Goal: Obtain resource: Download file/media

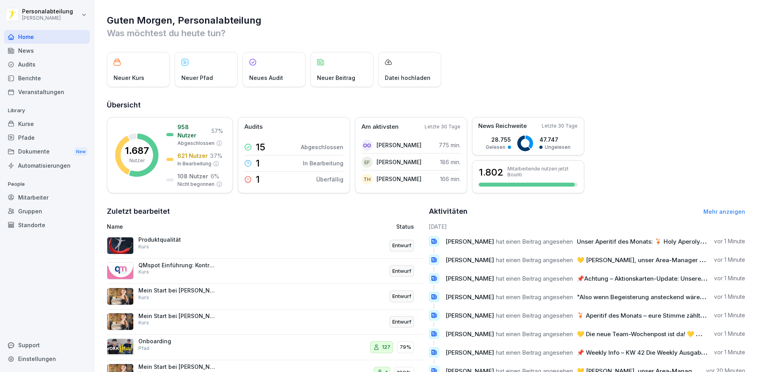
click at [60, 154] on div "Dokumente New" at bounding box center [47, 152] width 86 height 15
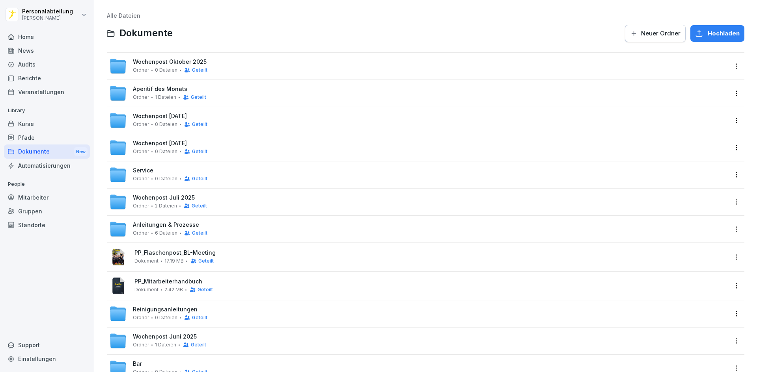
click at [46, 120] on div "Kurse" at bounding box center [47, 124] width 86 height 14
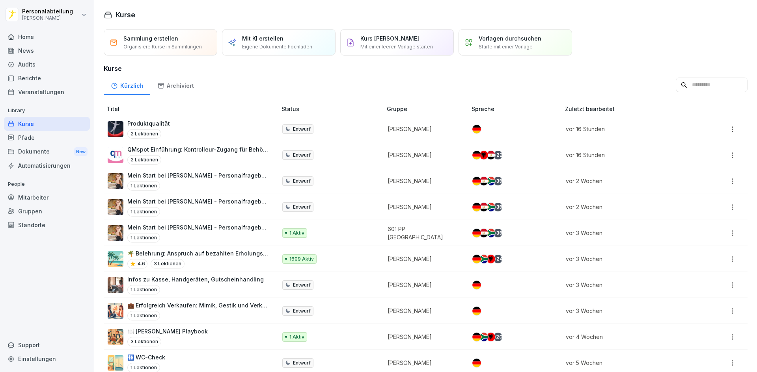
click at [50, 135] on div "Pfade" at bounding box center [47, 138] width 86 height 14
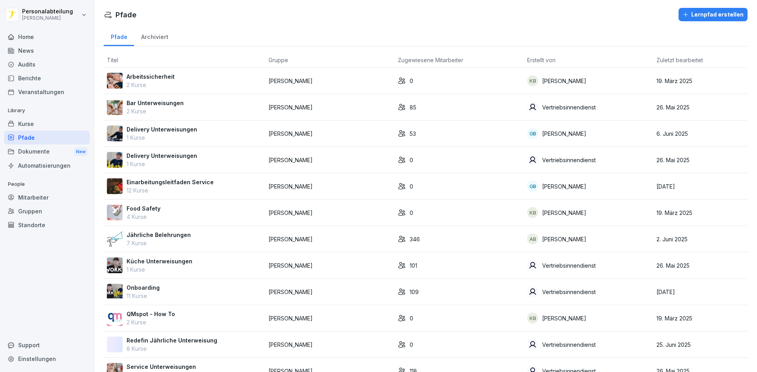
click at [52, 127] on div "Kurse" at bounding box center [47, 124] width 86 height 14
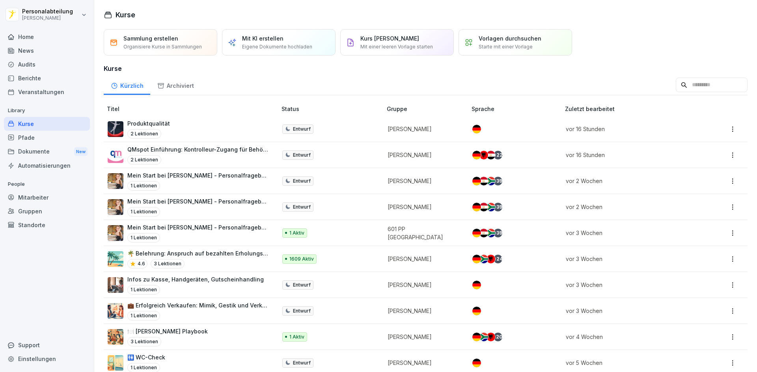
click at [726, 180] on html "Personalabteilung Peter Pane Home News Audits Berichte Veranstaltungen Library …" at bounding box center [378, 186] width 757 height 372
click at [30, 147] on html "Personalabteilung Peter Pane Home News Audits Berichte Veranstaltungen Library …" at bounding box center [378, 186] width 757 height 372
click at [43, 135] on div "Pfade" at bounding box center [47, 138] width 86 height 14
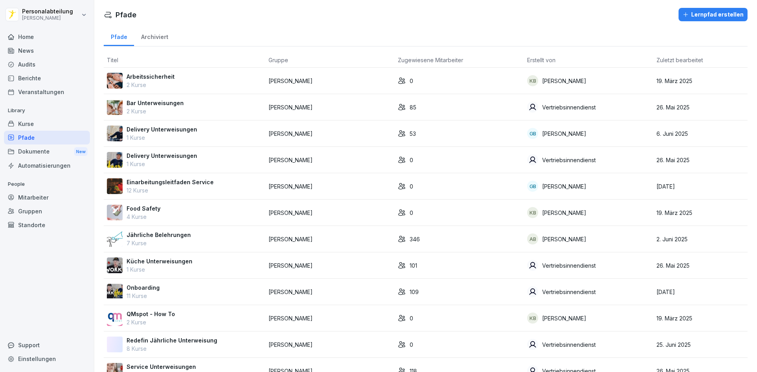
scroll to position [50, 0]
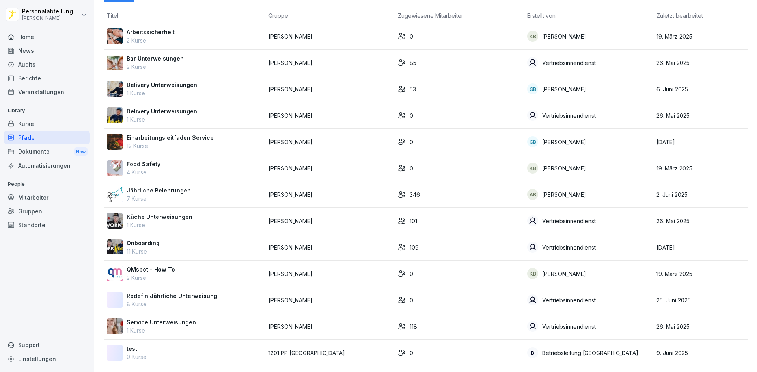
click at [199, 239] on div "Onboarding 11 Kurse" at bounding box center [184, 247] width 155 height 17
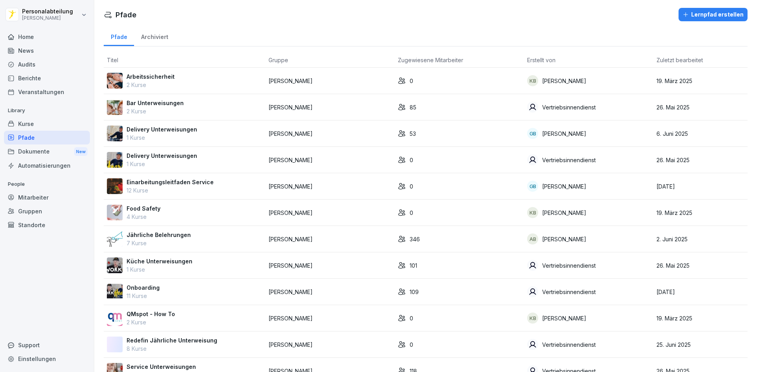
scroll to position [50, 0]
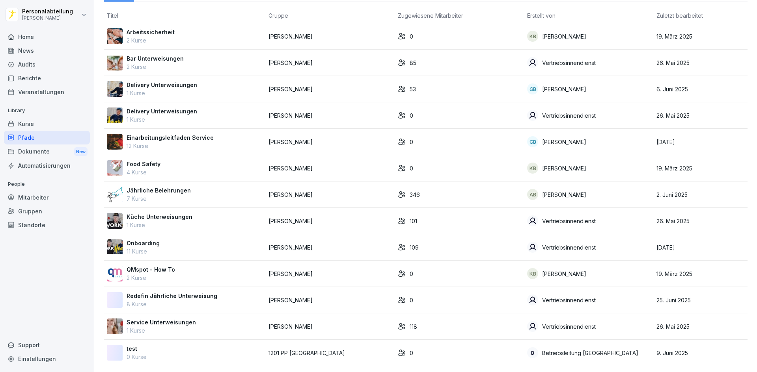
click at [55, 127] on div "Kurse" at bounding box center [47, 124] width 86 height 14
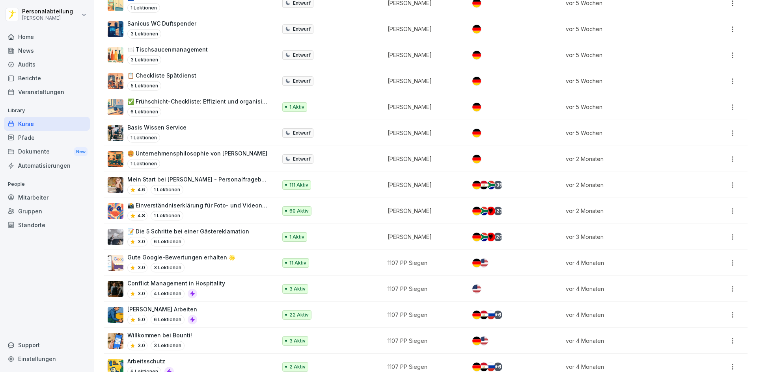
scroll to position [6, 0]
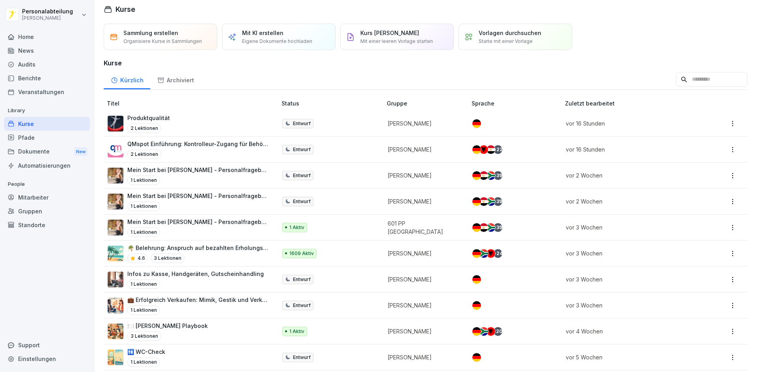
click at [46, 149] on div "Dokumente New" at bounding box center [47, 152] width 86 height 15
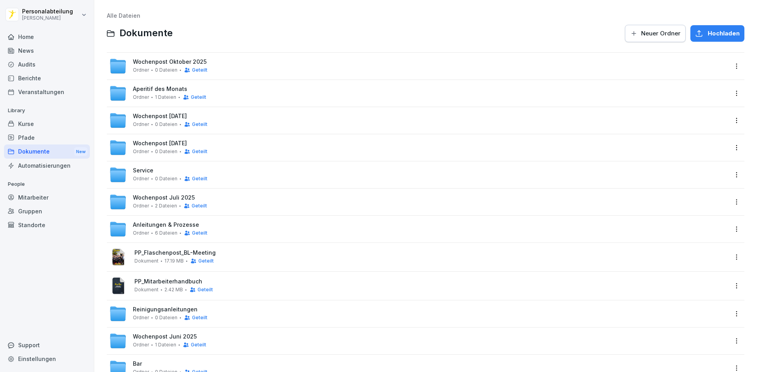
click at [52, 127] on div "Kurse" at bounding box center [47, 124] width 86 height 14
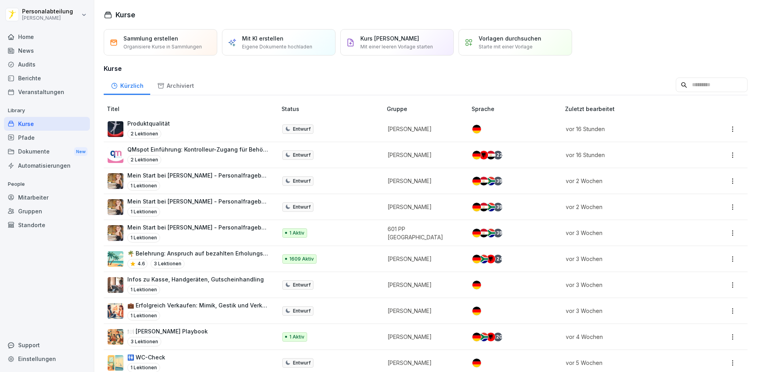
click at [188, 90] on div "Archiviert" at bounding box center [175, 85] width 50 height 20
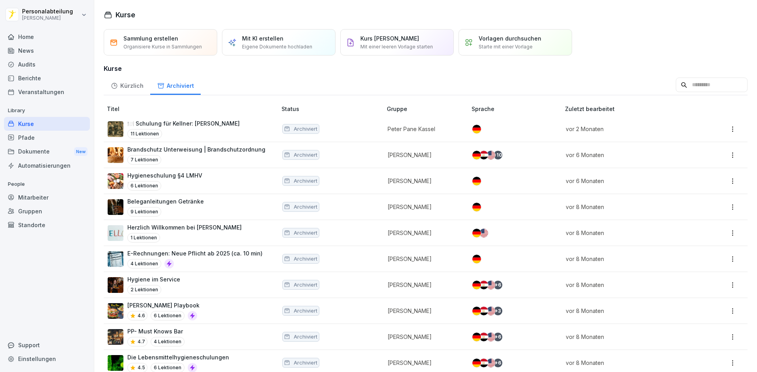
click at [49, 148] on div "Dokumente New" at bounding box center [47, 152] width 86 height 15
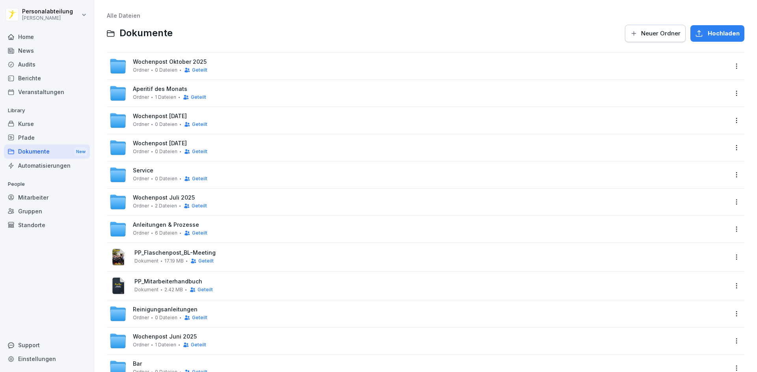
click at [50, 138] on div "Pfade" at bounding box center [47, 138] width 86 height 14
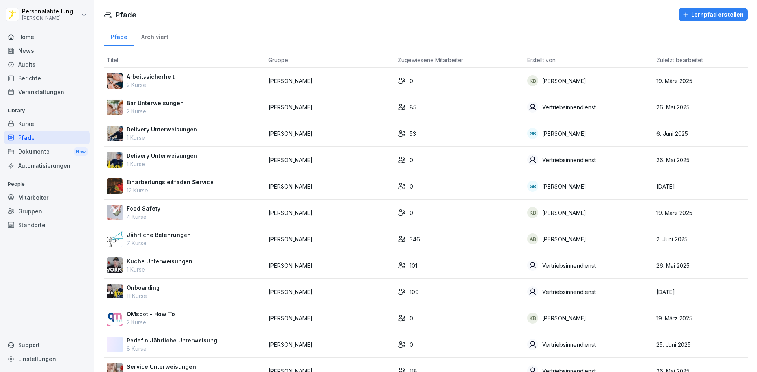
click at [54, 121] on div "Kurse" at bounding box center [47, 124] width 86 height 14
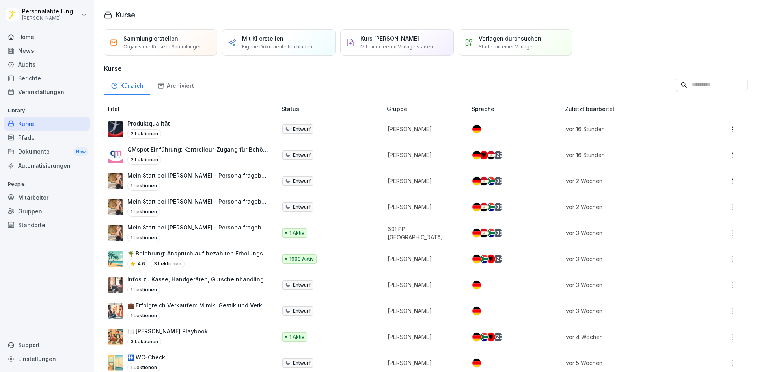
click at [690, 82] on input at bounding box center [711, 85] width 72 height 15
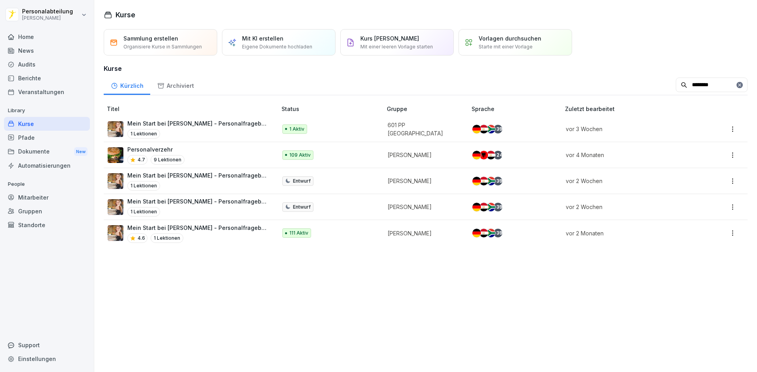
type input "********"
click at [243, 228] on p "Mein Start bei [PERSON_NAME] - Personalfragebogen" at bounding box center [197, 228] width 141 height 8
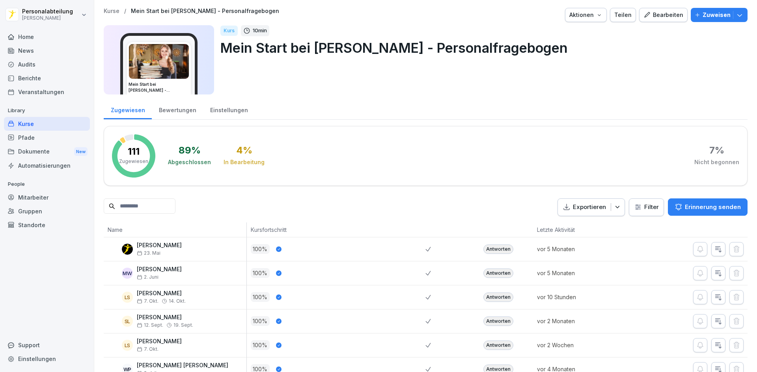
click at [145, 206] on input at bounding box center [140, 206] width 72 height 15
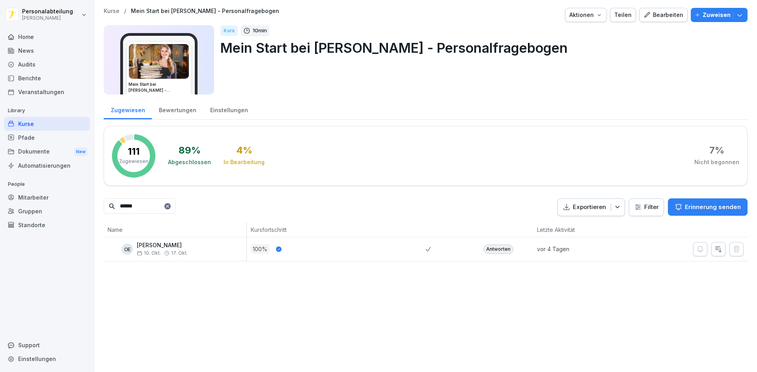
type input "******"
click at [487, 247] on div "Antworten" at bounding box center [498, 249] width 30 height 9
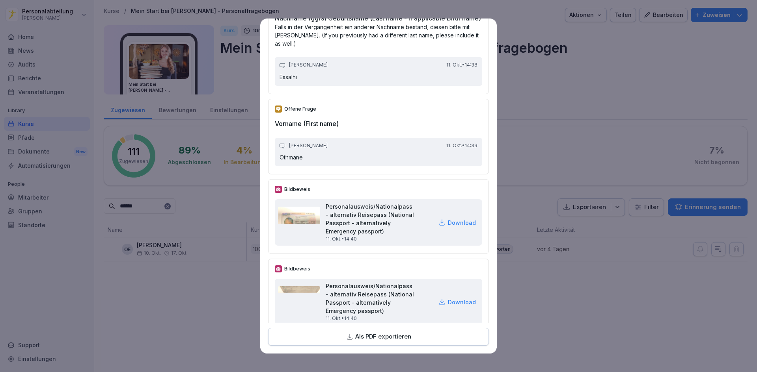
scroll to position [158, 0]
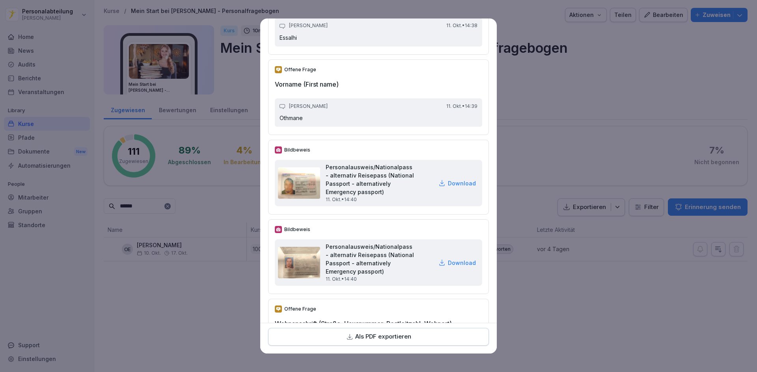
click at [386, 333] on p "Als PDF exportieren" at bounding box center [383, 337] width 56 height 9
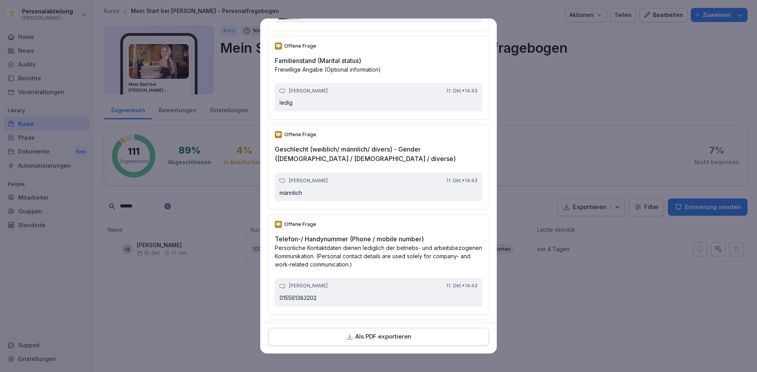
scroll to position [906, 0]
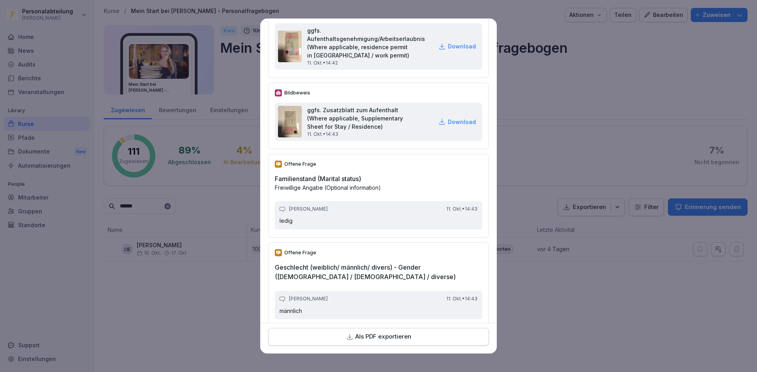
click at [456, 50] on p "Download" at bounding box center [462, 46] width 28 height 8
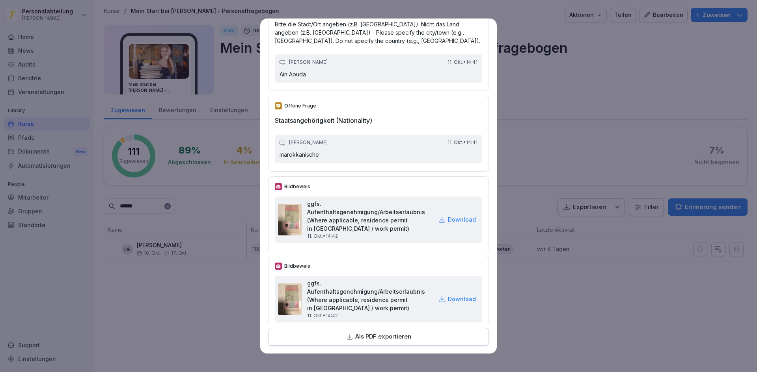
scroll to position [772, 0]
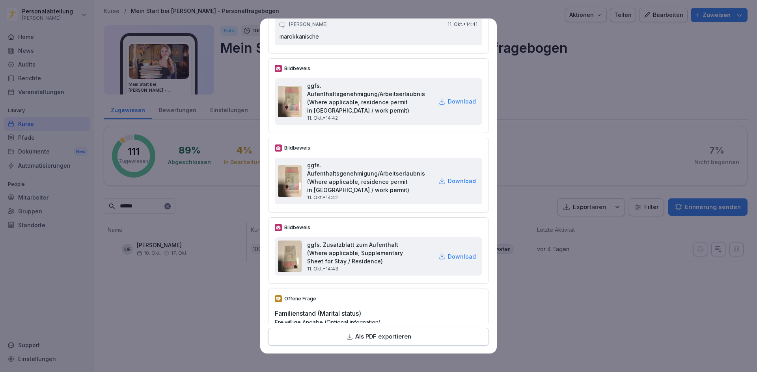
click at [450, 106] on p "Download" at bounding box center [462, 101] width 28 height 8
click at [448, 261] on p "Download" at bounding box center [462, 257] width 28 height 8
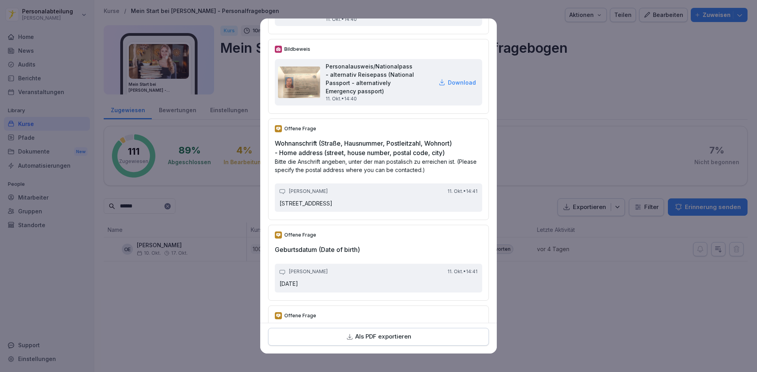
scroll to position [259, 0]
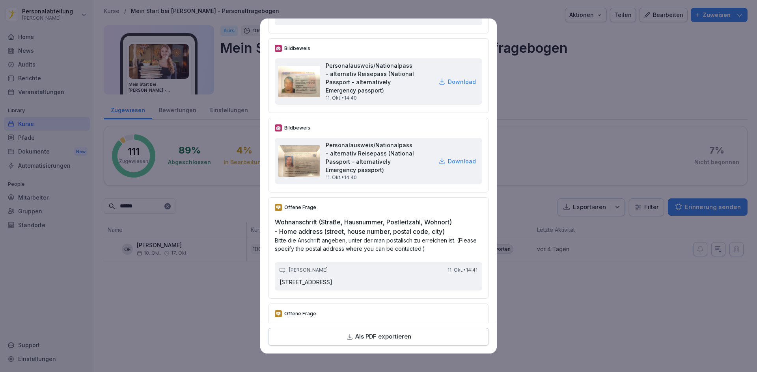
click at [453, 86] on p "Download" at bounding box center [462, 82] width 28 height 8
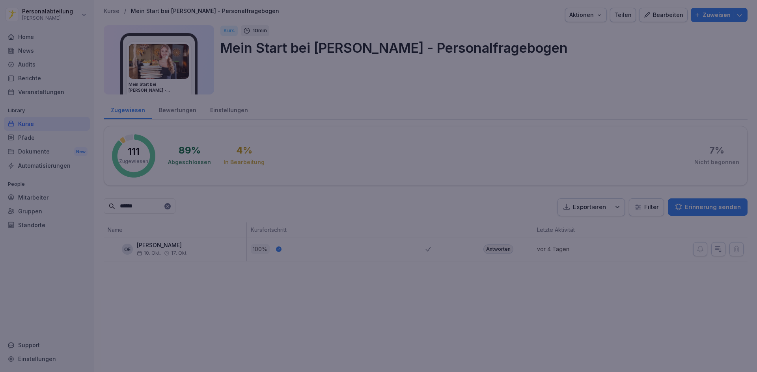
click at [569, 314] on div at bounding box center [378, 186] width 757 height 372
